Goal: Use online tool/utility: Utilize a website feature to perform a specific function

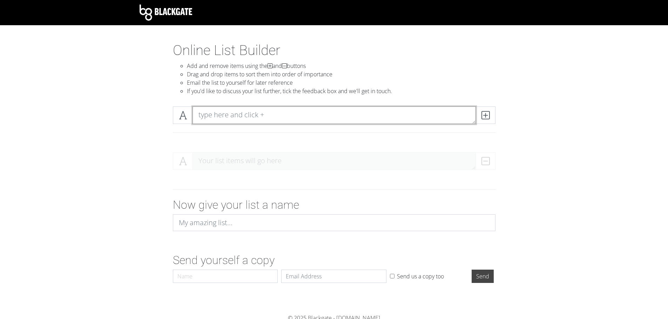
click at [247, 118] on textarea at bounding box center [333, 116] width 283 height 18
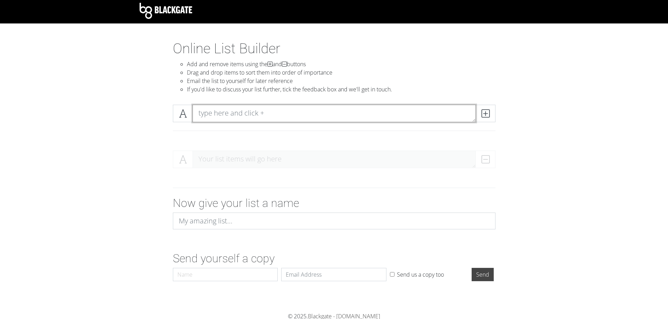
scroll to position [3, 0]
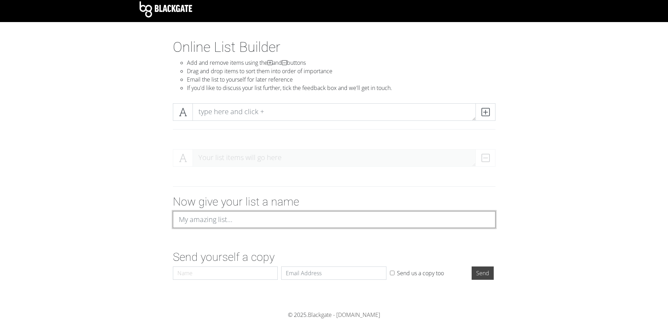
click at [244, 225] on input at bounding box center [334, 219] width 322 height 17
type input "federation"
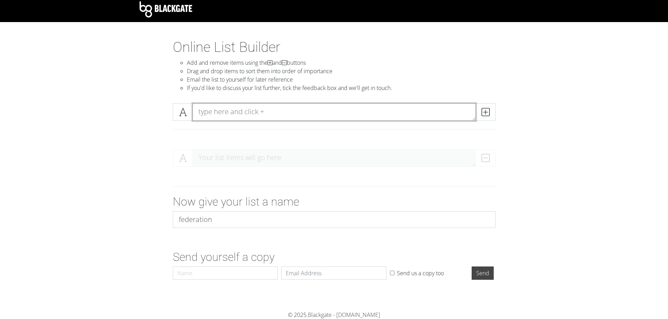
click at [264, 105] on textarea at bounding box center [333, 112] width 283 height 18
type textarea "a"
type textarea "virus"
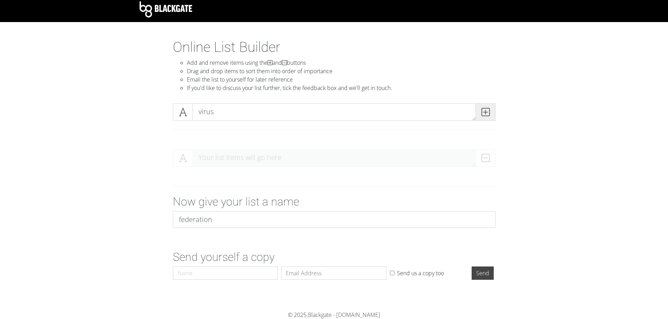
click at [487, 109] on icon at bounding box center [485, 112] width 8 height 7
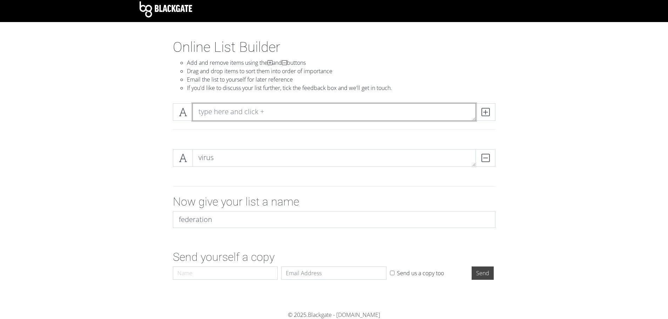
click at [273, 115] on textarea at bounding box center [333, 112] width 283 height 18
type textarea "clue"
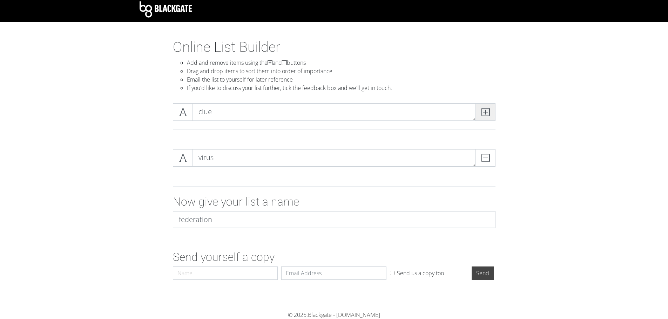
click at [485, 115] on icon at bounding box center [485, 112] width 8 height 7
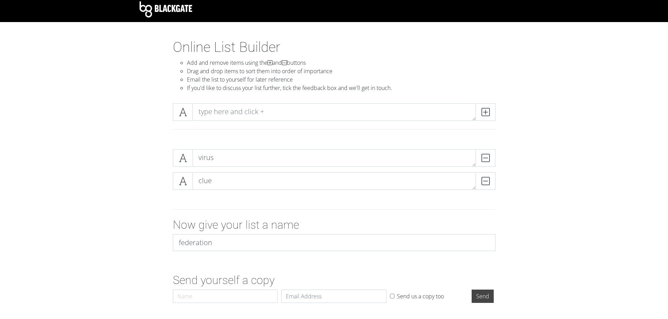
click at [355, 103] on div at bounding box center [334, 121] width 400 height 46
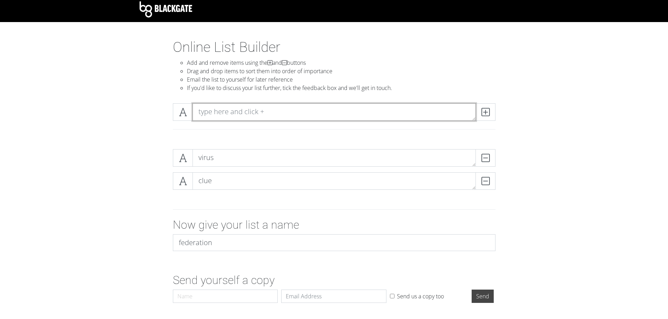
click at [351, 104] on textarea at bounding box center [333, 112] width 283 height 18
type textarea "sunflower"
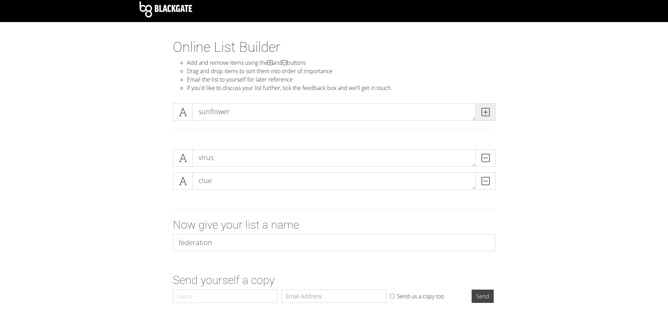
click at [484, 113] on icon at bounding box center [485, 112] width 8 height 7
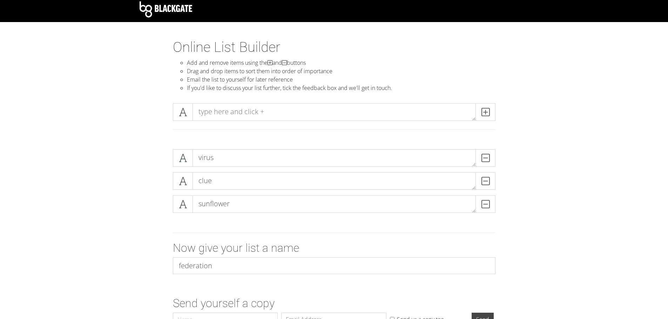
click at [203, 170] on div "virus DELETE" at bounding box center [334, 160] width 326 height 23
drag, startPoint x: 204, startPoint y: 160, endPoint x: 207, endPoint y: 180, distance: 20.6
click at [207, 180] on div "virus DELETE clue DELETE sunflower DELETE" at bounding box center [334, 183] width 322 height 69
click at [389, 162] on textarea "virus" at bounding box center [333, 158] width 283 height 18
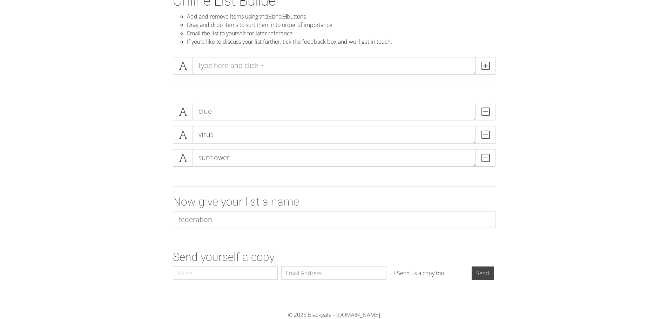
scroll to position [0, 0]
